Goal: Task Accomplishment & Management: Complete application form

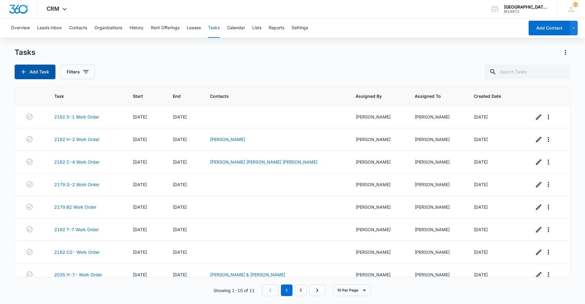
click at [46, 77] on button "Add Task" at bounding box center [35, 72] width 41 height 15
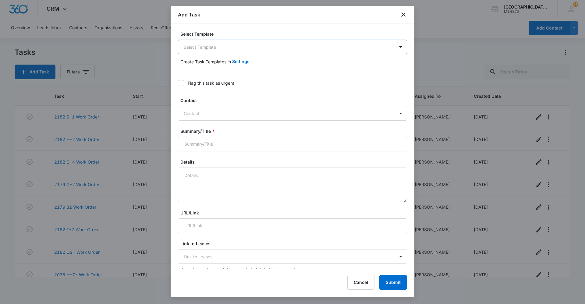
click at [228, 43] on body "CRM Apps Reputation Websites Forms CRM Email Social Content Ads Intelligence Fi…" at bounding box center [292, 152] width 585 height 304
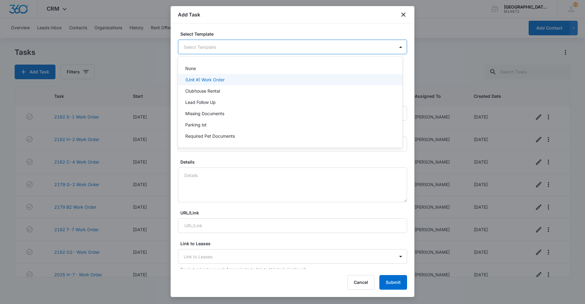
click at [219, 79] on p "(Unit #) Work Order" at bounding box center [204, 79] width 39 height 6
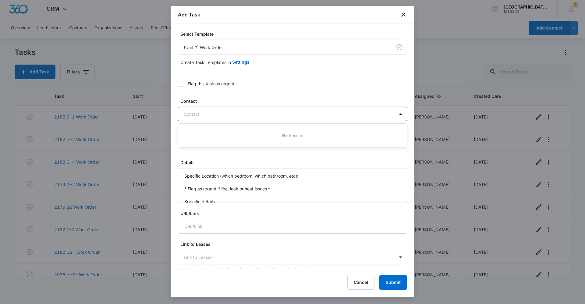
click at [196, 115] on div at bounding box center [289, 114] width 210 height 8
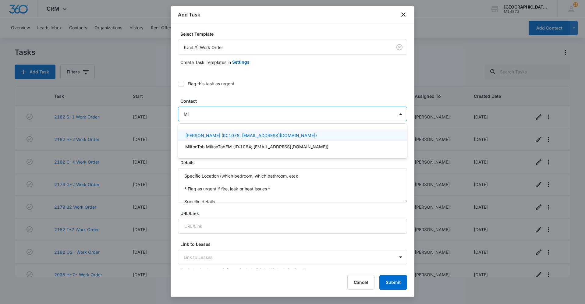
type input "M"
type input "l"
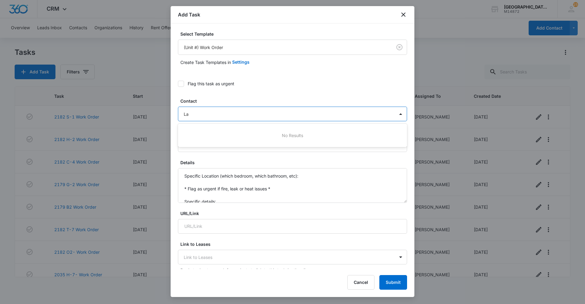
type input "L"
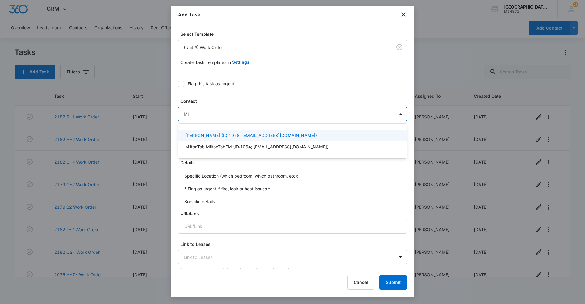
type input "M"
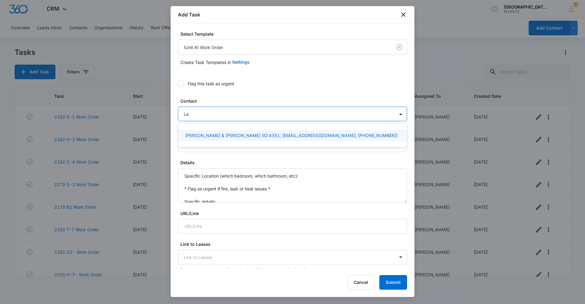
type input "L"
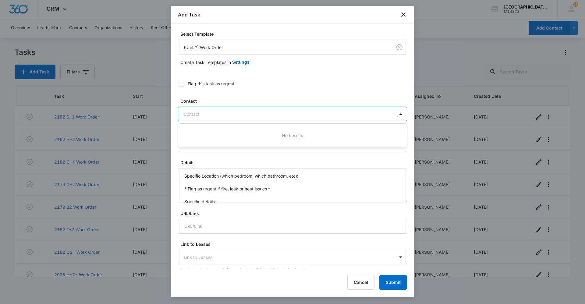
drag, startPoint x: 229, startPoint y: 154, endPoint x: 234, endPoint y: 157, distance: 5.9
click at [233, 157] on form "Select Template (Unit #) Work Order Create Task Templates in Settings Flag this…" at bounding box center [292, 308] width 229 height 555
click at [234, 157] on form "Select Template (Unit #) Work Order Create Task Templates in Settings Flag this…" at bounding box center [292, 308] width 229 height 555
drag, startPoint x: 202, startPoint y: 136, endPoint x: 198, endPoint y: 142, distance: 7.1
click at [198, 142] on div "Summary/Title * (Unit #) Work Order" at bounding box center [292, 140] width 229 height 23
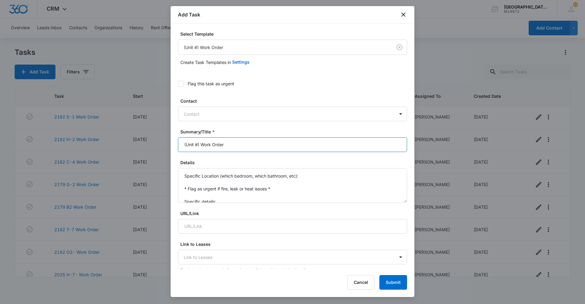
drag, startPoint x: 200, startPoint y: 145, endPoint x: 154, endPoint y: 136, distance: 46.9
click at [161, 136] on body "CRM Apps Reputation Websites Forms CRM Email Social Content Ads Intelligence Fi…" at bounding box center [292, 152] width 585 height 304
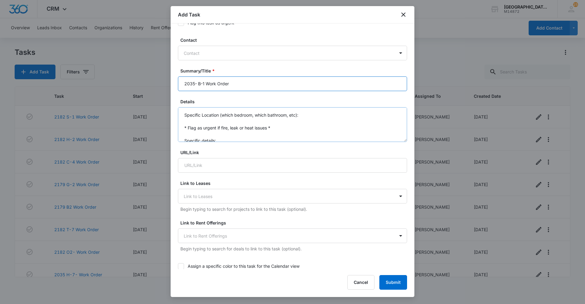
type input "2035- B-1 Work Order"
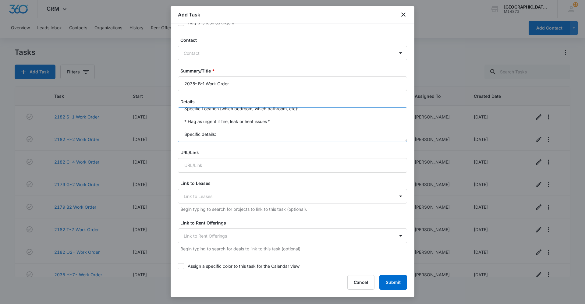
drag, startPoint x: 180, startPoint y: 114, endPoint x: 271, endPoint y: 181, distance: 112.8
click at [271, 181] on form "Select Template (Unit #) Work Order Create Task Templates in Settings Flag this…" at bounding box center [292, 247] width 229 height 555
type textarea "Kitchen sink not working. the disposal worked twice then fully stopped working."
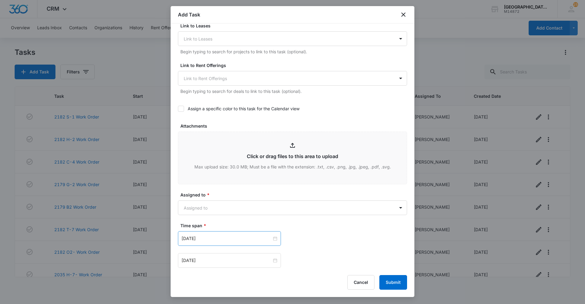
scroll to position [305, 0]
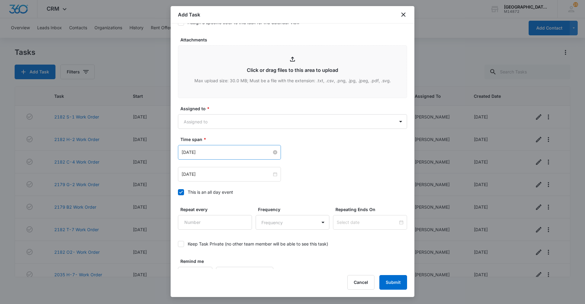
click at [270, 155] on div "[DATE]" at bounding box center [230, 152] width 96 height 7
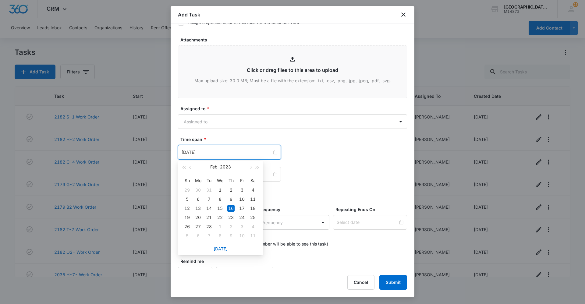
click at [219, 246] on div "[DATE]" at bounding box center [220, 249] width 85 height 12
click at [220, 247] on link "[DATE]" at bounding box center [221, 248] width 14 height 5
type input "[DATE]"
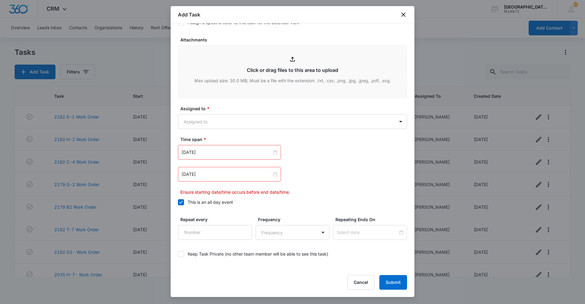
click at [273, 179] on div "[DATE]" at bounding box center [229, 174] width 103 height 15
click at [272, 175] on div at bounding box center [230, 174] width 96 height 7
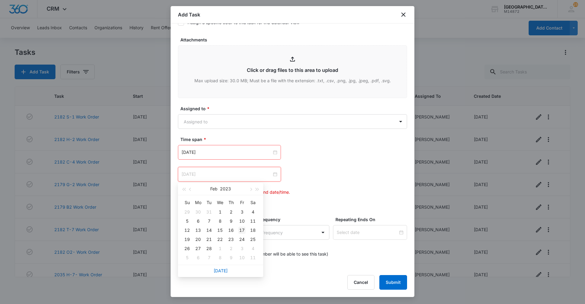
click at [243, 233] on div "17" at bounding box center [241, 230] width 7 height 7
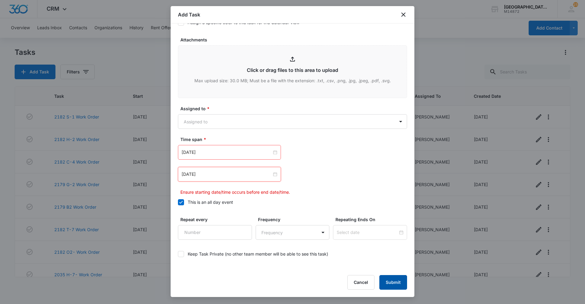
click at [385, 284] on button "Submit" at bounding box center [393, 282] width 28 height 15
click at [274, 126] on body "CRM Apps Reputation Websites Forms CRM Email Social Content Ads Intelligence Fi…" at bounding box center [292, 152] width 585 height 304
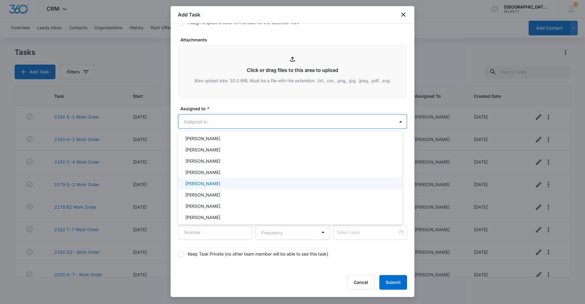
scroll to position [91, 0]
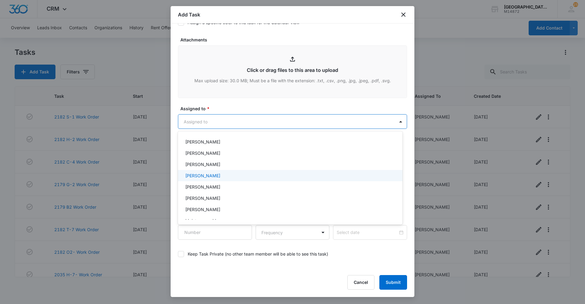
click at [224, 177] on div "[PERSON_NAME]" at bounding box center [289, 175] width 209 height 6
click at [394, 286] on div at bounding box center [292, 152] width 585 height 304
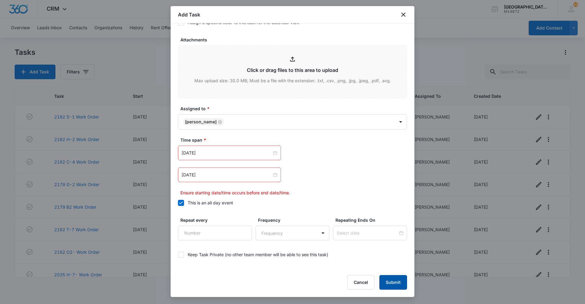
click at [393, 285] on button "Submit" at bounding box center [393, 282] width 28 height 15
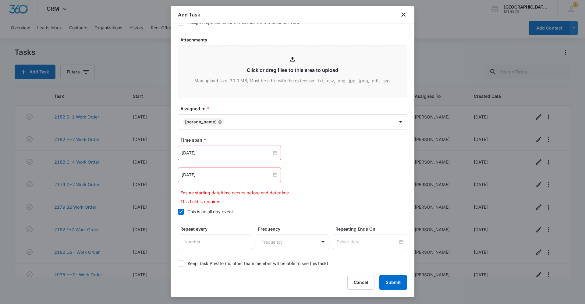
click at [276, 174] on div "[DATE]" at bounding box center [229, 175] width 103 height 15
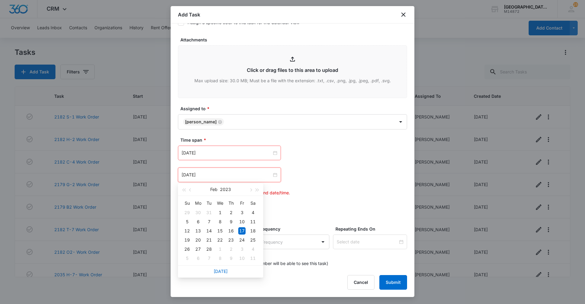
click at [224, 268] on div "[DATE]" at bounding box center [220, 271] width 85 height 12
click at [224, 272] on link "[DATE]" at bounding box center [221, 271] width 14 height 5
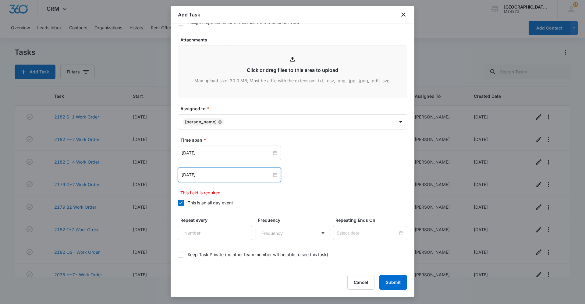
click at [276, 175] on div "[DATE]" at bounding box center [229, 175] width 103 height 15
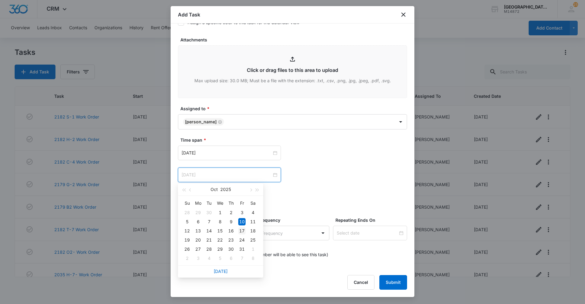
type input "[DATE]"
click at [239, 230] on div "17" at bounding box center [241, 230] width 7 height 7
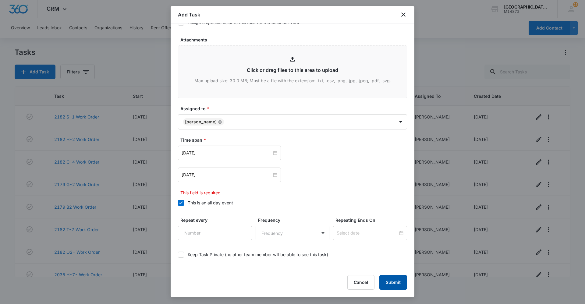
click at [387, 284] on button "Submit" at bounding box center [393, 282] width 28 height 15
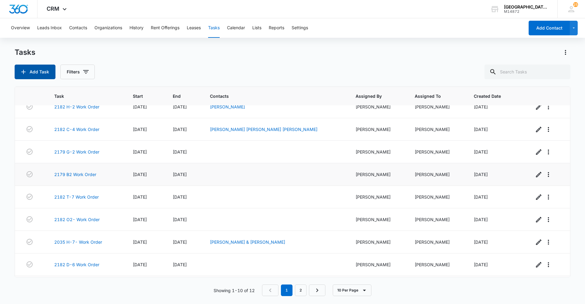
scroll to position [54, 0]
